Goal: Task Accomplishment & Management: Complete application form

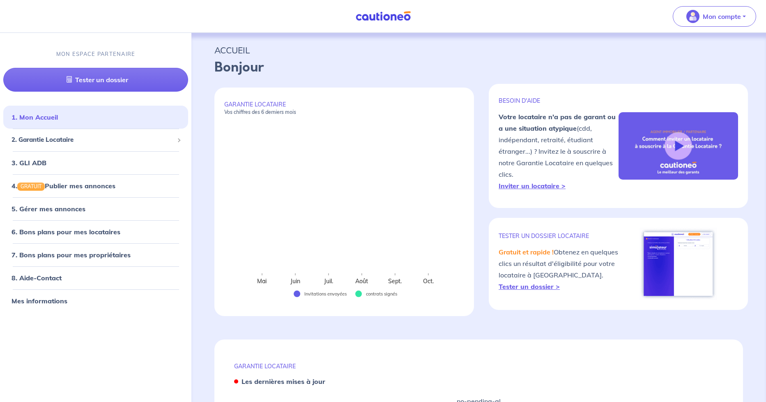
select select "FR"
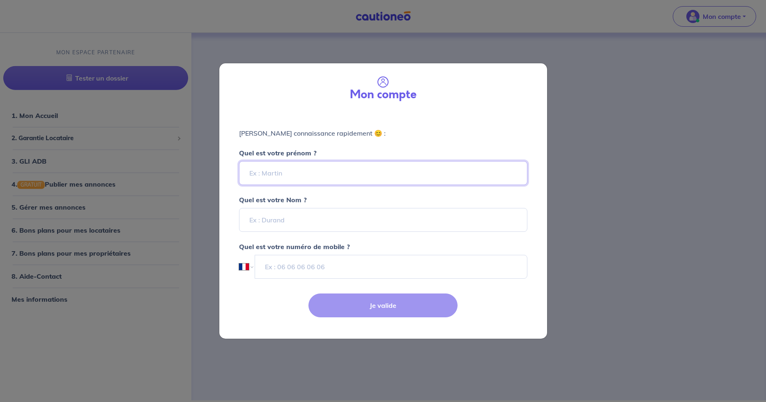
click at [276, 173] on input "Quel est votre prénom ?" at bounding box center [383, 173] width 288 height 24
click at [282, 176] on input "Quel est votre prénom ?" at bounding box center [383, 173] width 288 height 24
click at [256, 173] on input "Quel est votre prénom ?" at bounding box center [383, 173] width 288 height 24
click at [310, 174] on input "[PERSON_NAME]" at bounding box center [383, 173] width 288 height 24
type input "[PERSON_NAME]"
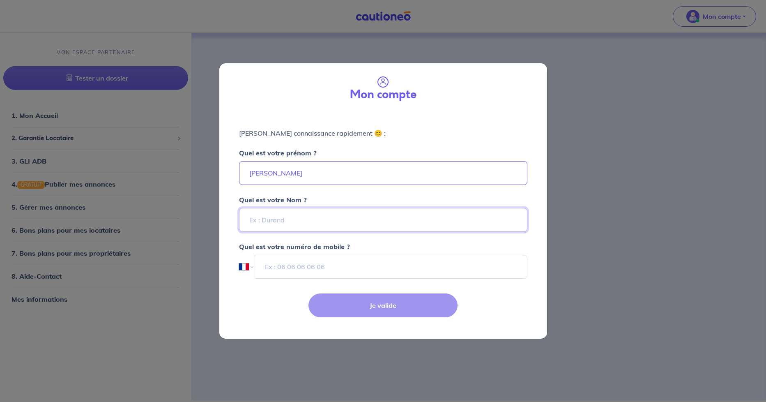
click at [255, 221] on input "Quel est votre Nom ?" at bounding box center [383, 220] width 288 height 24
type input "[PERSON_NAME]"
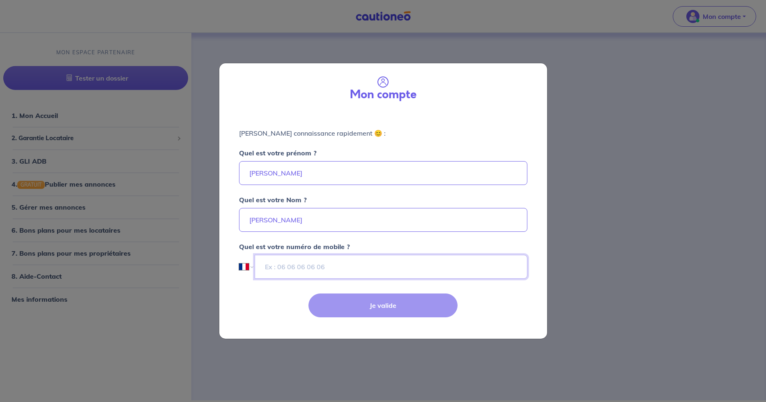
type input "06 03 56 61 61"
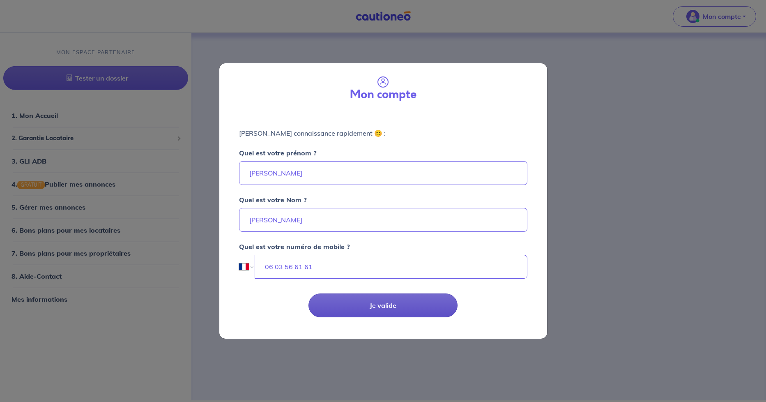
click at [384, 307] on button "Je valide" at bounding box center [383, 305] width 149 height 24
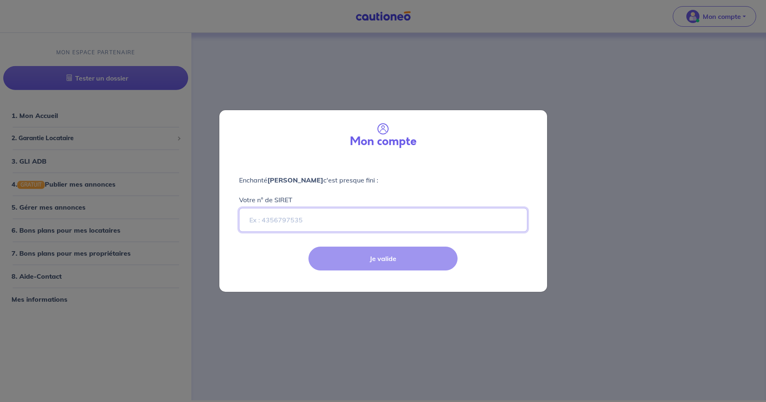
click at [262, 219] on input "Votre n° de SIRET" at bounding box center [383, 220] width 288 height 24
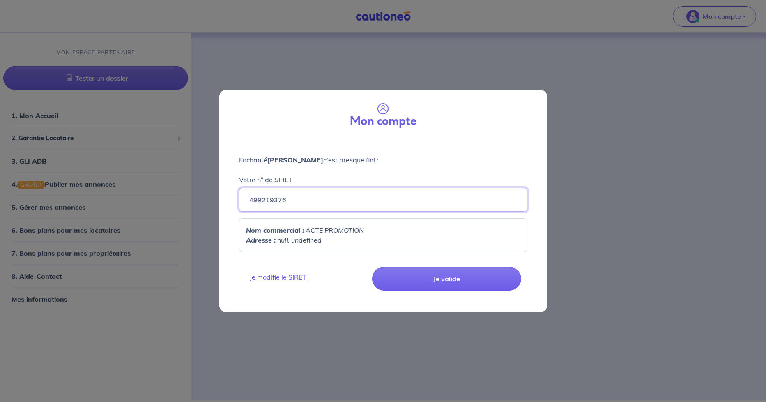
type input "499219376"
click at [327, 240] on p "Adresse : null, undefined" at bounding box center [383, 240] width 274 height 10
click at [317, 237] on em "null, undefined" at bounding box center [299, 240] width 44 height 8
drag, startPoint x: 331, startPoint y: 241, endPoint x: 325, endPoint y: 241, distance: 6.6
click at [325, 241] on p "Adresse : null, undefined" at bounding box center [383, 240] width 274 height 10
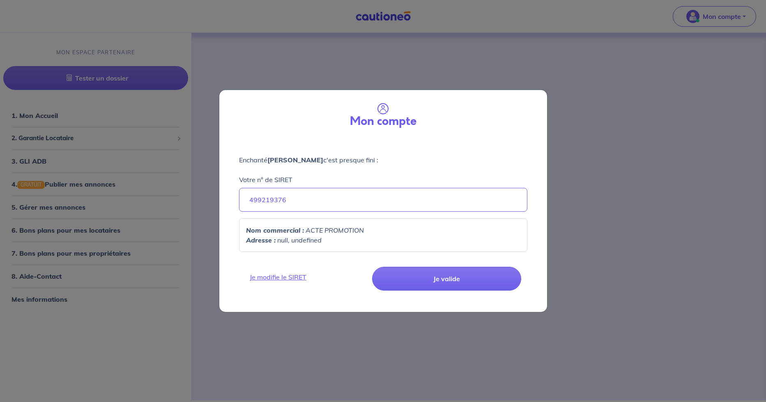
click at [324, 241] on p "Adresse : null, undefined" at bounding box center [383, 240] width 274 height 10
click at [323, 241] on p "Adresse : null, undefined" at bounding box center [383, 240] width 274 height 10
drag, startPoint x: 318, startPoint y: 240, endPoint x: 252, endPoint y: 243, distance: 65.4
click at [309, 243] on em "null, undefined" at bounding box center [299, 240] width 44 height 8
click at [265, 240] on strong "Adresse :" at bounding box center [261, 240] width 30 height 8
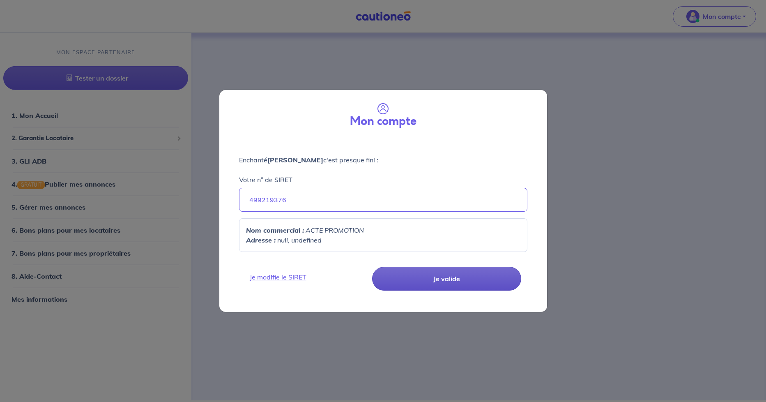
click at [443, 279] on button "Je valide" at bounding box center [446, 279] width 149 height 24
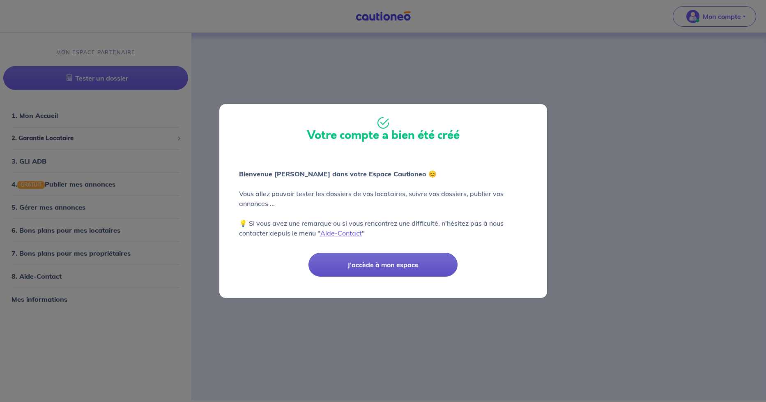
click at [386, 266] on button "J'accède à mon espace" at bounding box center [383, 265] width 149 height 24
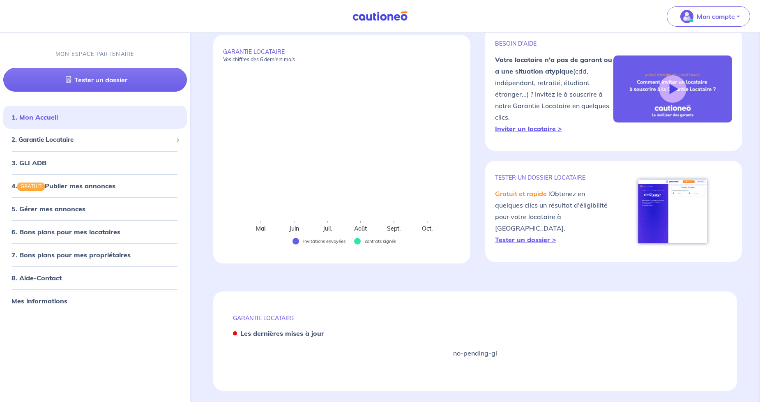
scroll to position [60, 0]
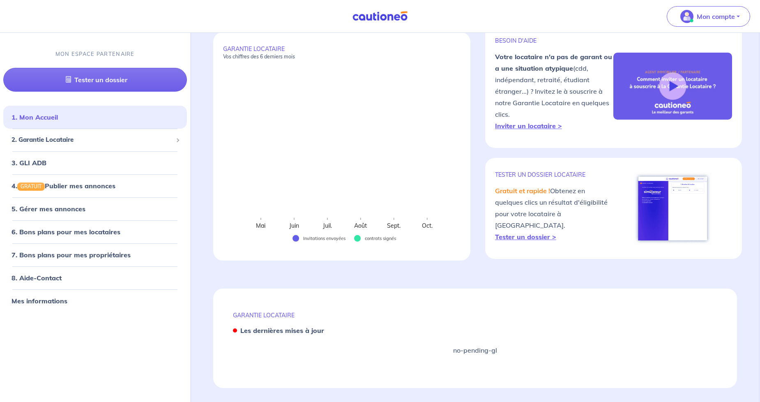
click at [252, 326] on strong "Les dernières mises à jour" at bounding box center [282, 330] width 84 height 8
click at [234, 328] on div at bounding box center [235, 330] width 4 height 4
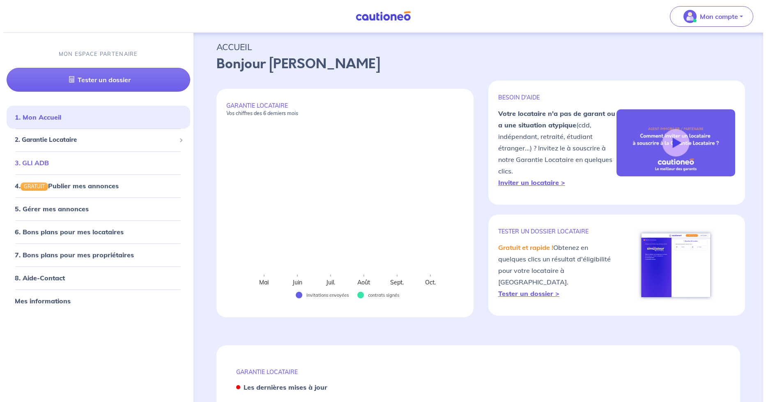
scroll to position [0, 0]
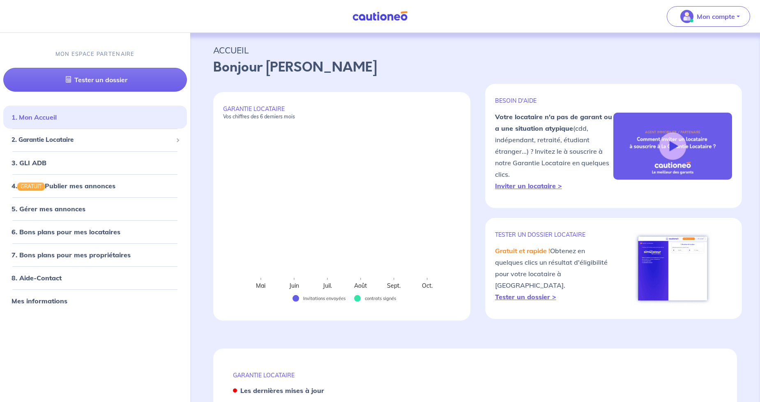
click at [44, 117] on link "1. Mon Accueil" at bounding box center [34, 117] width 45 height 8
click at [58, 139] on span "2. Garantie Locataire" at bounding box center [92, 139] width 161 height 9
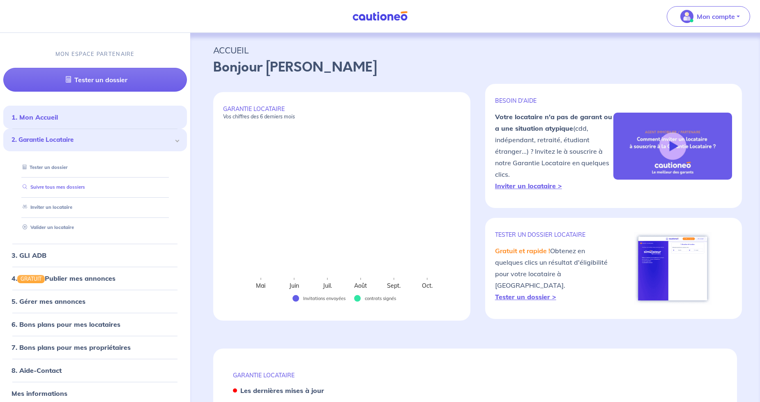
click at [54, 189] on link "Suivre tous mes dossiers" at bounding box center [52, 187] width 66 height 6
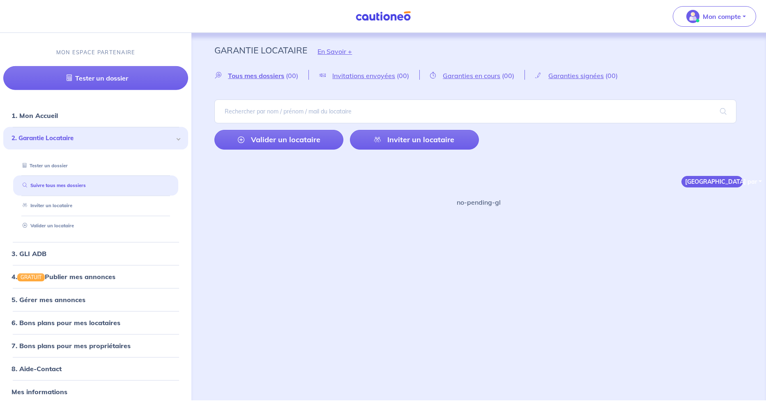
click at [722, 179] on button "[GEOGRAPHIC_DATA] par" at bounding box center [713, 182] width 62 height 12
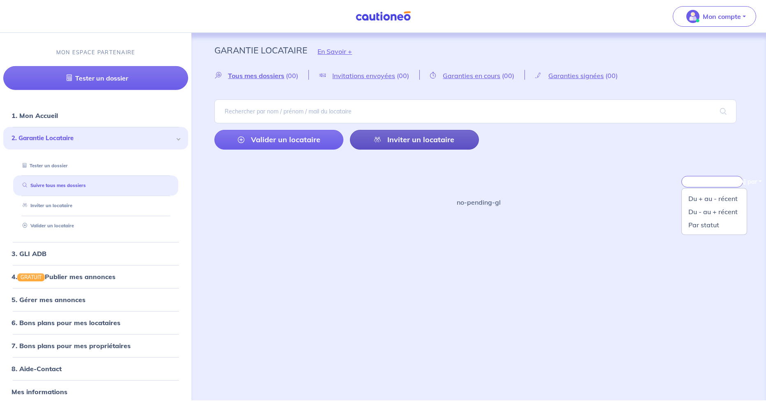
click at [403, 138] on link "Inviter un locataire" at bounding box center [414, 140] width 129 height 20
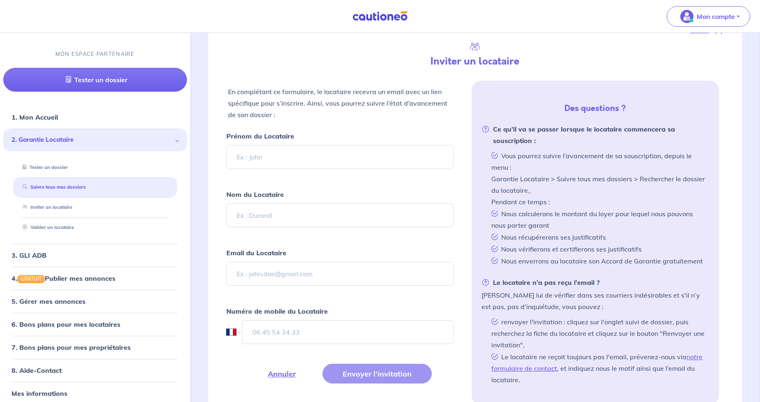
scroll to position [194, 0]
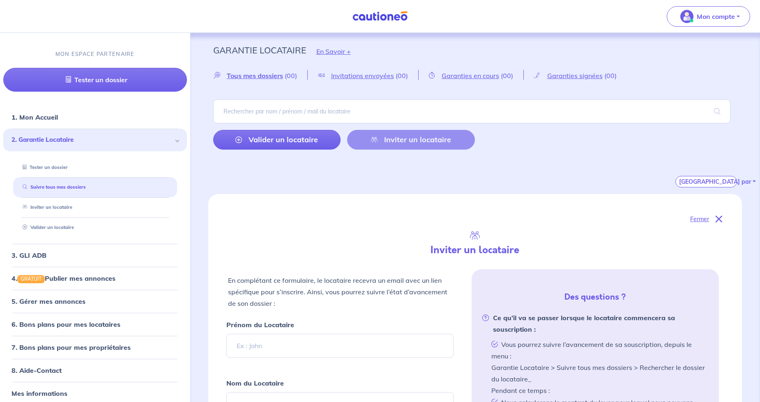
click at [68, 138] on span "2. Garantie Locataire" at bounding box center [92, 139] width 161 height 9
click at [76, 184] on link "Suivre tous mes dossiers" at bounding box center [52, 187] width 66 height 6
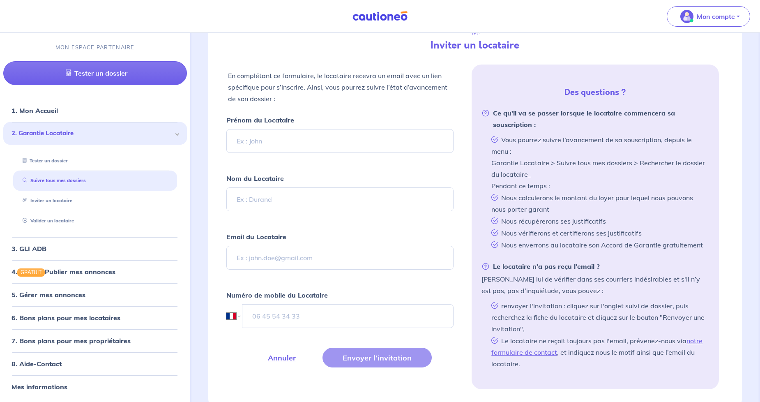
scroll to position [264, 0]
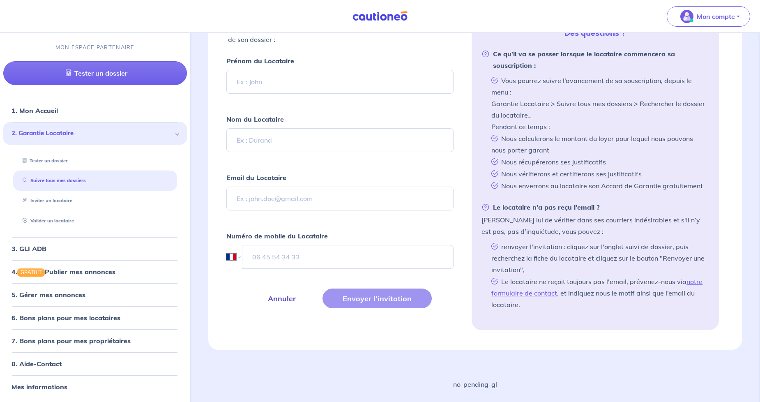
click at [288, 300] on button "Annuler" at bounding box center [282, 298] width 68 height 20
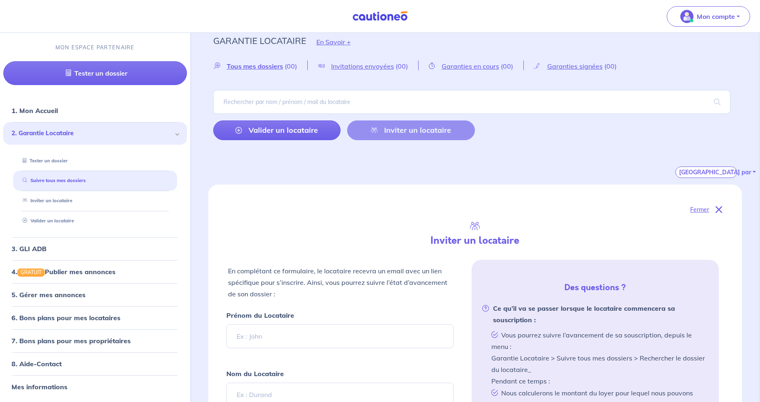
scroll to position [0, 0]
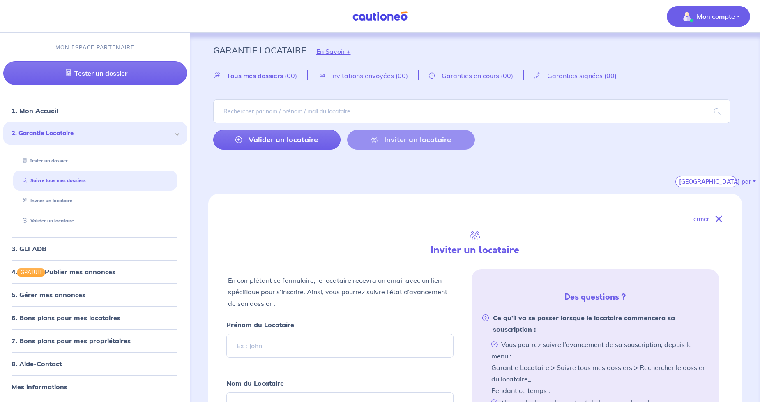
click at [723, 14] on p "Mon compte" at bounding box center [716, 17] width 38 height 10
click at [696, 52] on link "Mes informations" at bounding box center [700, 50] width 66 height 13
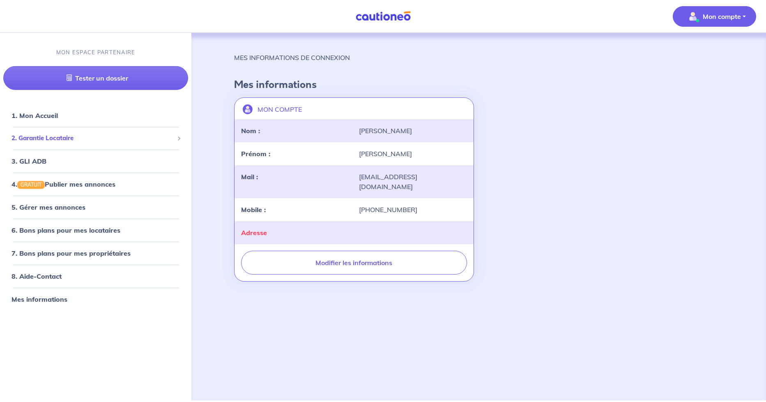
click at [51, 141] on span "2. Garantie Locataire" at bounding box center [93, 138] width 162 height 9
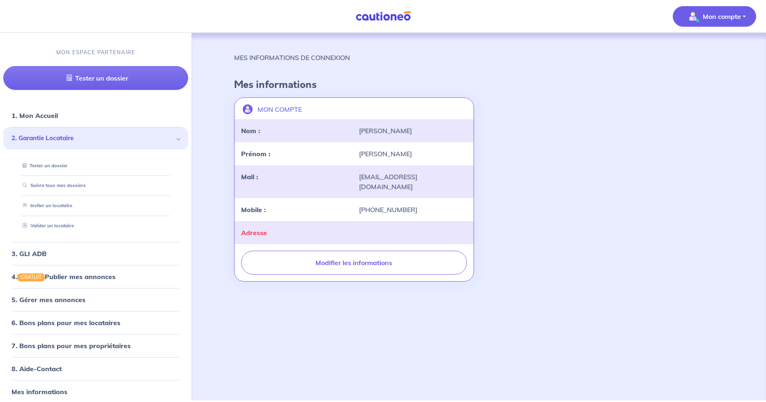
click at [51, 141] on span "2. Garantie Locataire" at bounding box center [93, 138] width 162 height 9
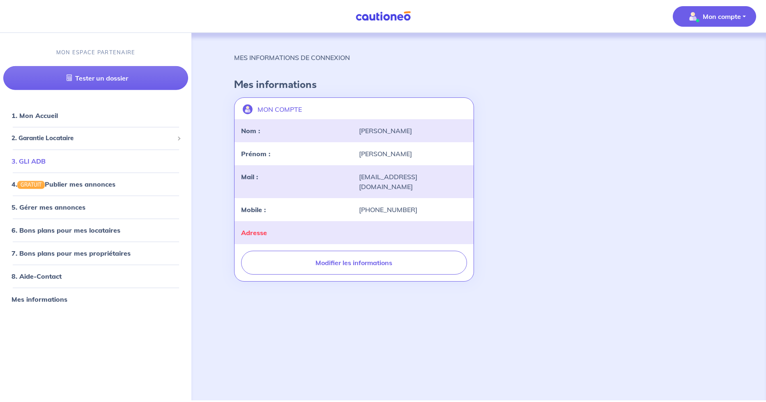
click at [46, 163] on link "3. GLI ADB" at bounding box center [29, 161] width 34 height 8
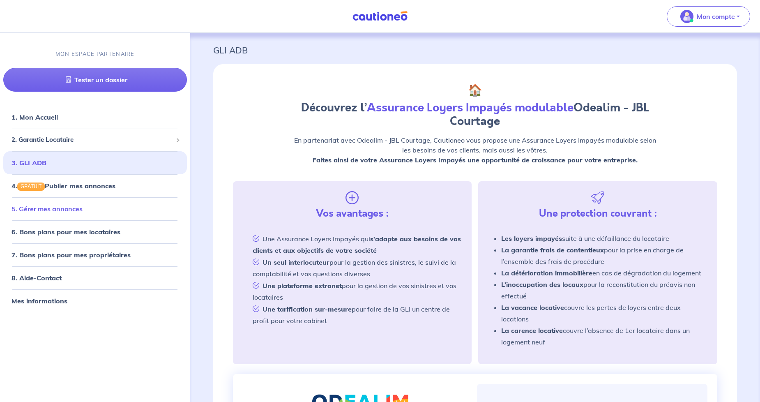
click at [62, 209] on link "5. Gérer mes annonces" at bounding box center [47, 209] width 71 height 8
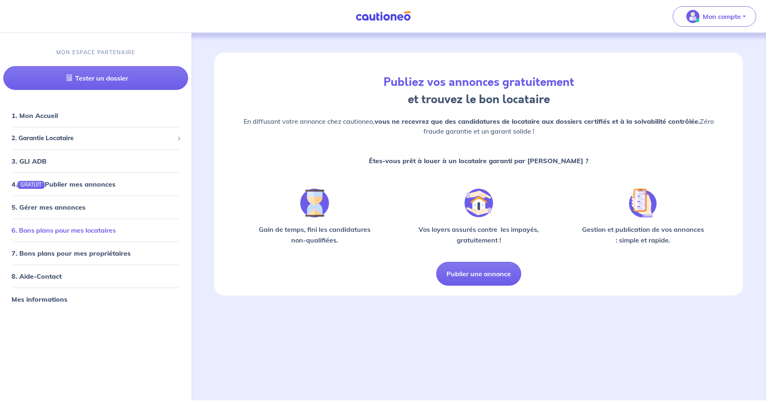
click at [62, 229] on link "6. Bons plans pour mes locataires" at bounding box center [64, 230] width 104 height 8
click at [56, 256] on link "7. Bons plans pour mes propriétaires" at bounding box center [69, 253] width 114 height 8
click at [48, 277] on link "8. Aide-Contact" at bounding box center [36, 276] width 49 height 8
